Goal: Transaction & Acquisition: Obtain resource

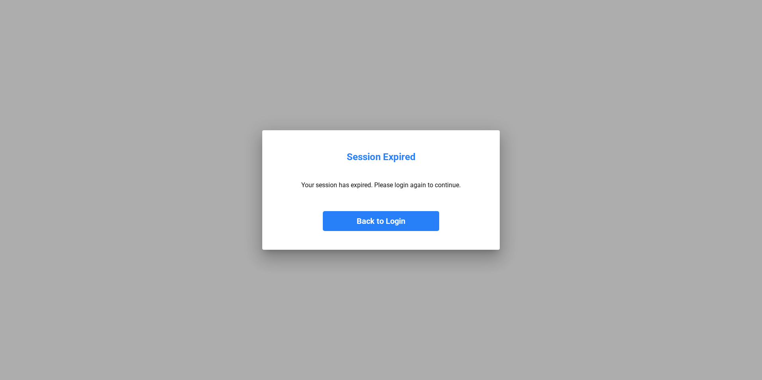
click at [396, 217] on button "Back to Login" at bounding box center [381, 221] width 116 height 20
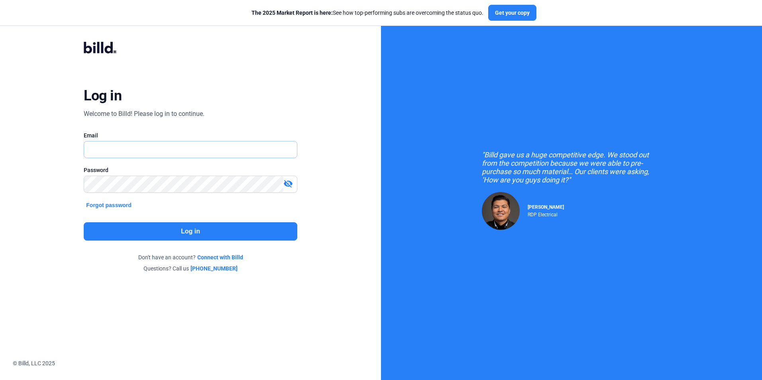
type input "[PERSON_NAME][EMAIL_ADDRESS][DOMAIN_NAME]"
click at [232, 233] on button "Log in" at bounding box center [190, 231] width 213 height 18
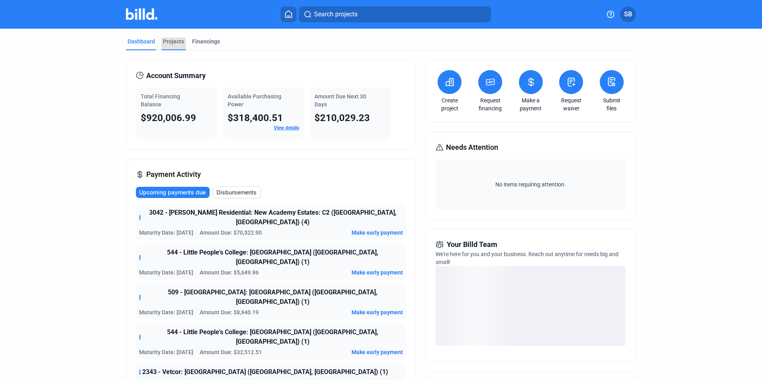
click at [167, 37] on div "Projects" at bounding box center [173, 41] width 21 height 8
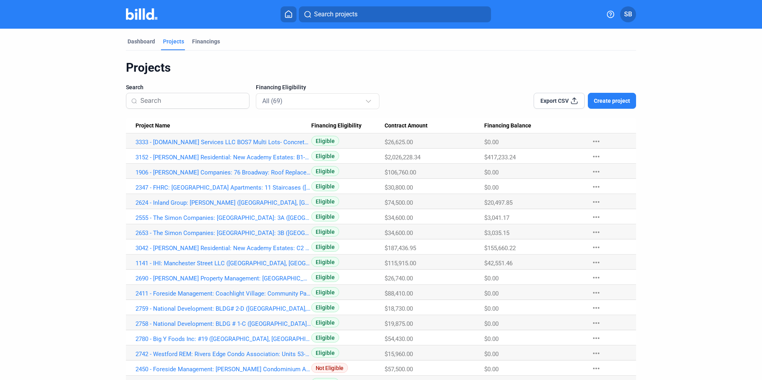
click at [164, 99] on input at bounding box center [192, 100] width 104 height 17
click at [153, 143] on link "3333 - [DOMAIN_NAME] Services LLC BOS7 Multi Lots- Concrete Wheel Stops ([GEOGR…" at bounding box center [223, 142] width 176 height 7
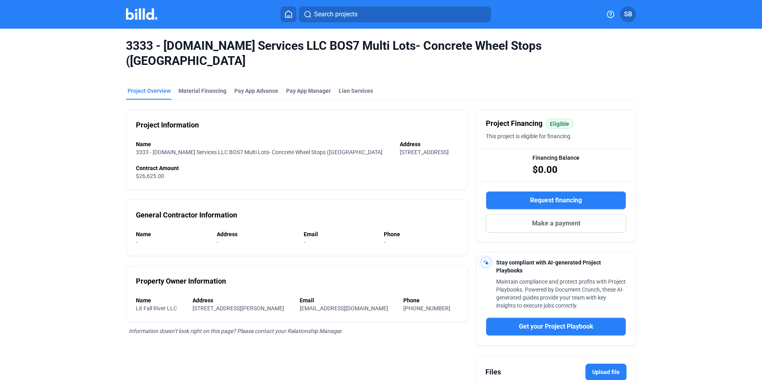
click at [204, 78] on mat-tab-group "Project Overview Material Financing Pay App Advance Pay App Manager Lien Servic…" at bounding box center [381, 257] width 510 height 358
click at [203, 87] on div "Material Financing" at bounding box center [202, 91] width 48 height 8
